Goal: Task Accomplishment & Management: Complete application form

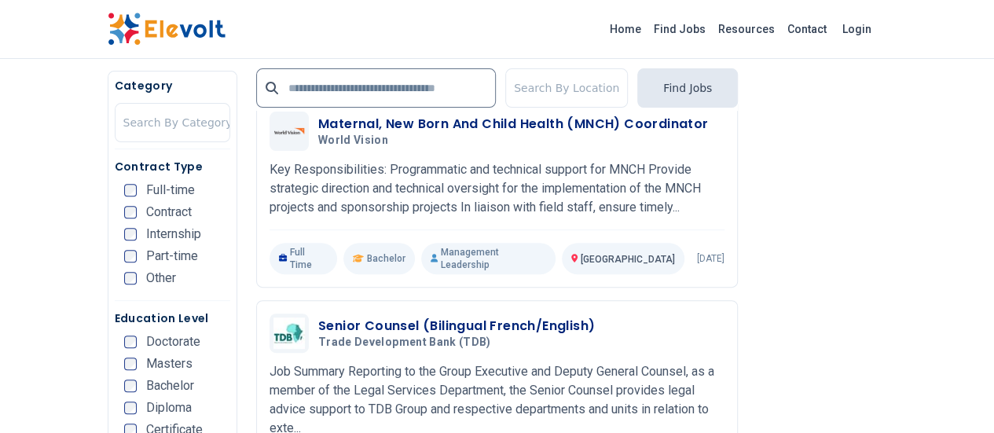
scroll to position [3265, 0]
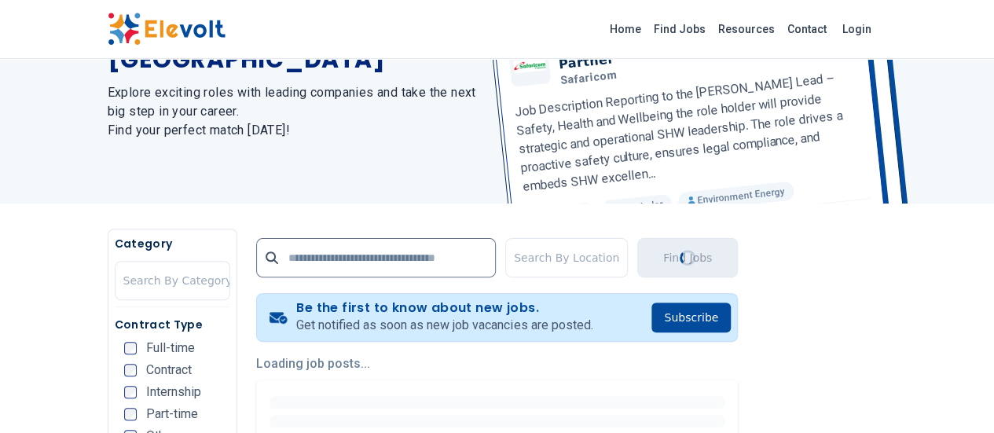
scroll to position [0, 0]
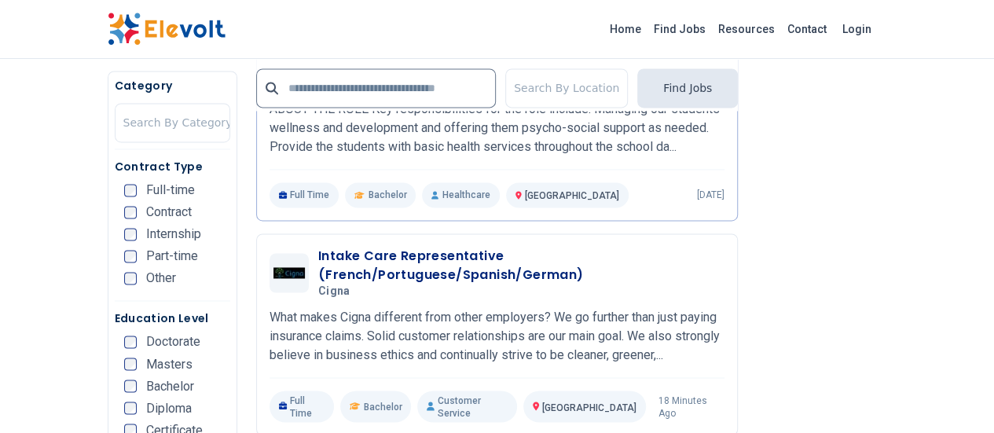
scroll to position [1129, 0]
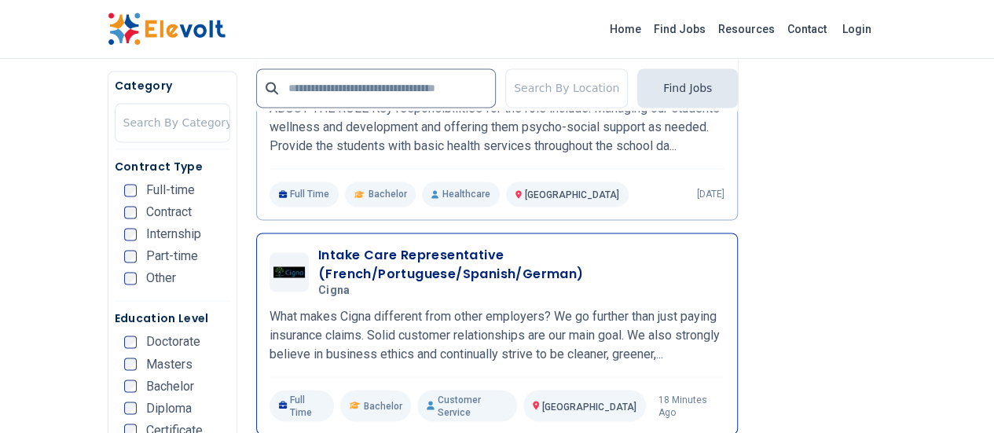
click at [564, 284] on h5 "Cigna" at bounding box center [518, 291] width 400 height 14
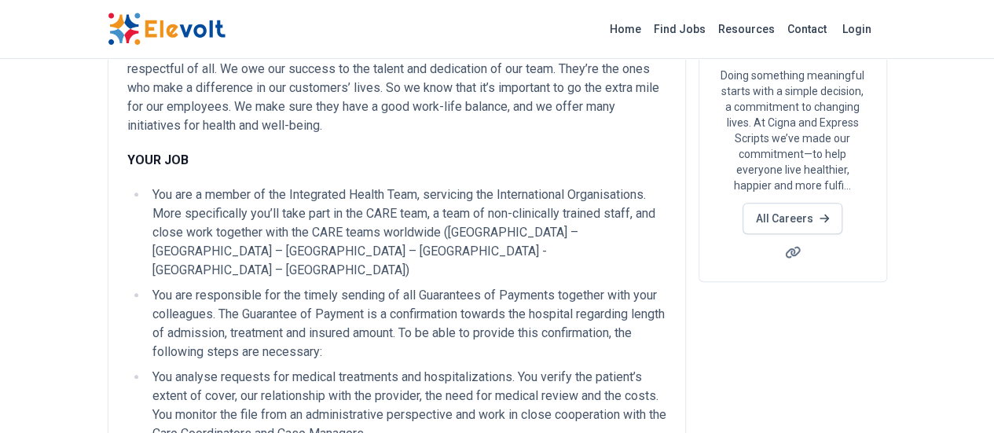
scroll to position [215, 0]
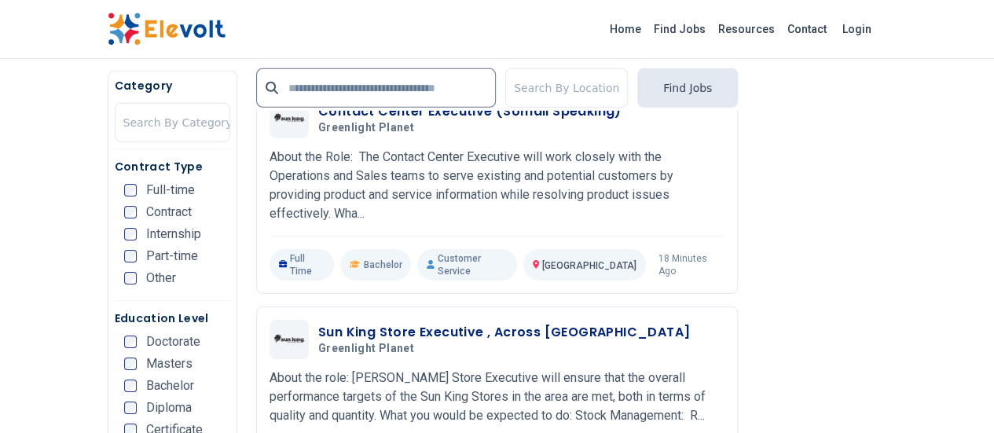
scroll to position [2496, 0]
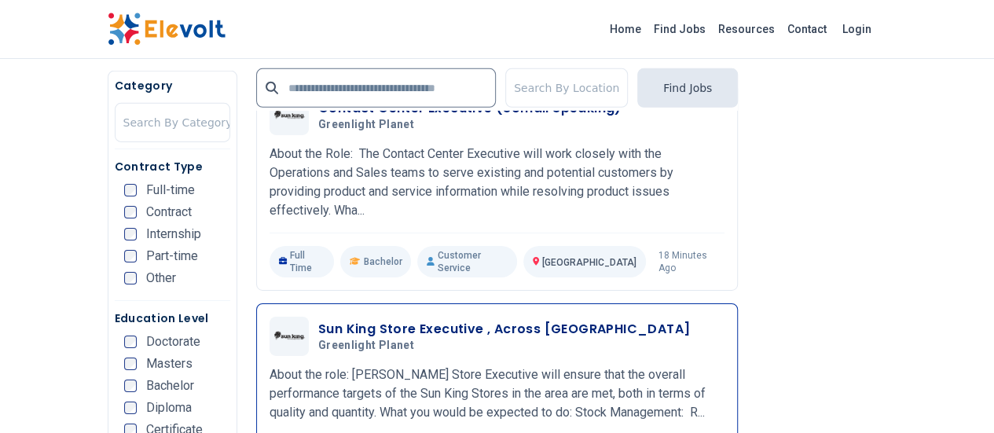
click at [544, 320] on div "Sun King Store Executive , Across Kenya Greenlight Planet 08/22/2025 09/21/2025" at bounding box center [521, 336] width 406 height 33
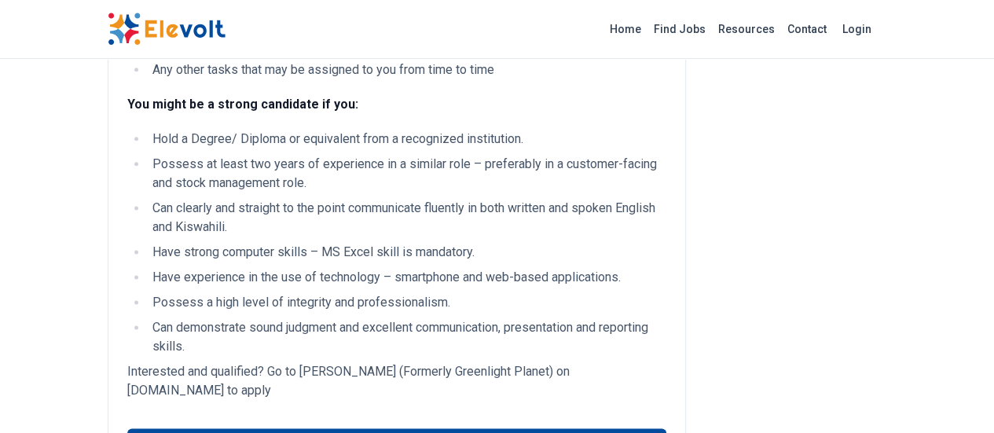
scroll to position [983, 0]
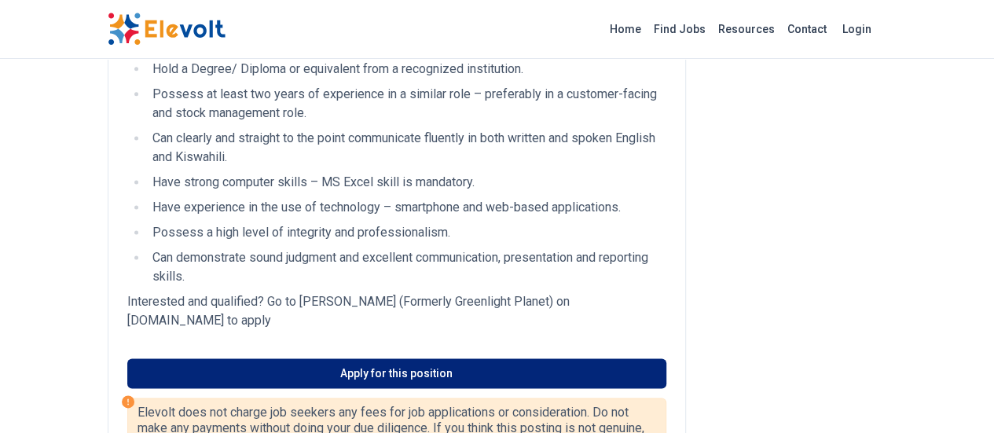
click at [419, 358] on link "Apply for this position" at bounding box center [396, 373] width 539 height 30
